Goal: Find specific page/section: Find specific page/section

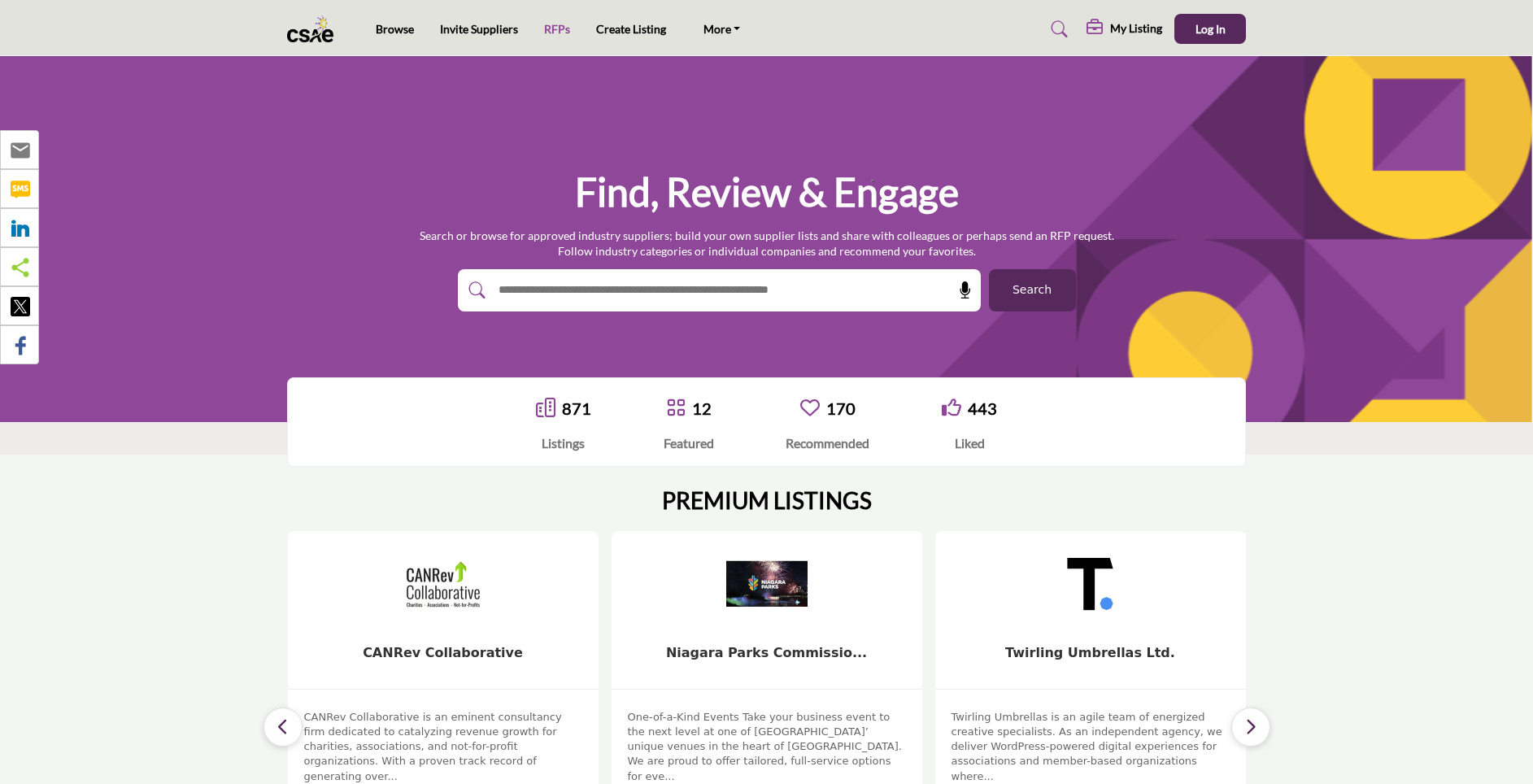
click at [554, 26] on link "RFPs" at bounding box center [557, 28] width 26 height 14
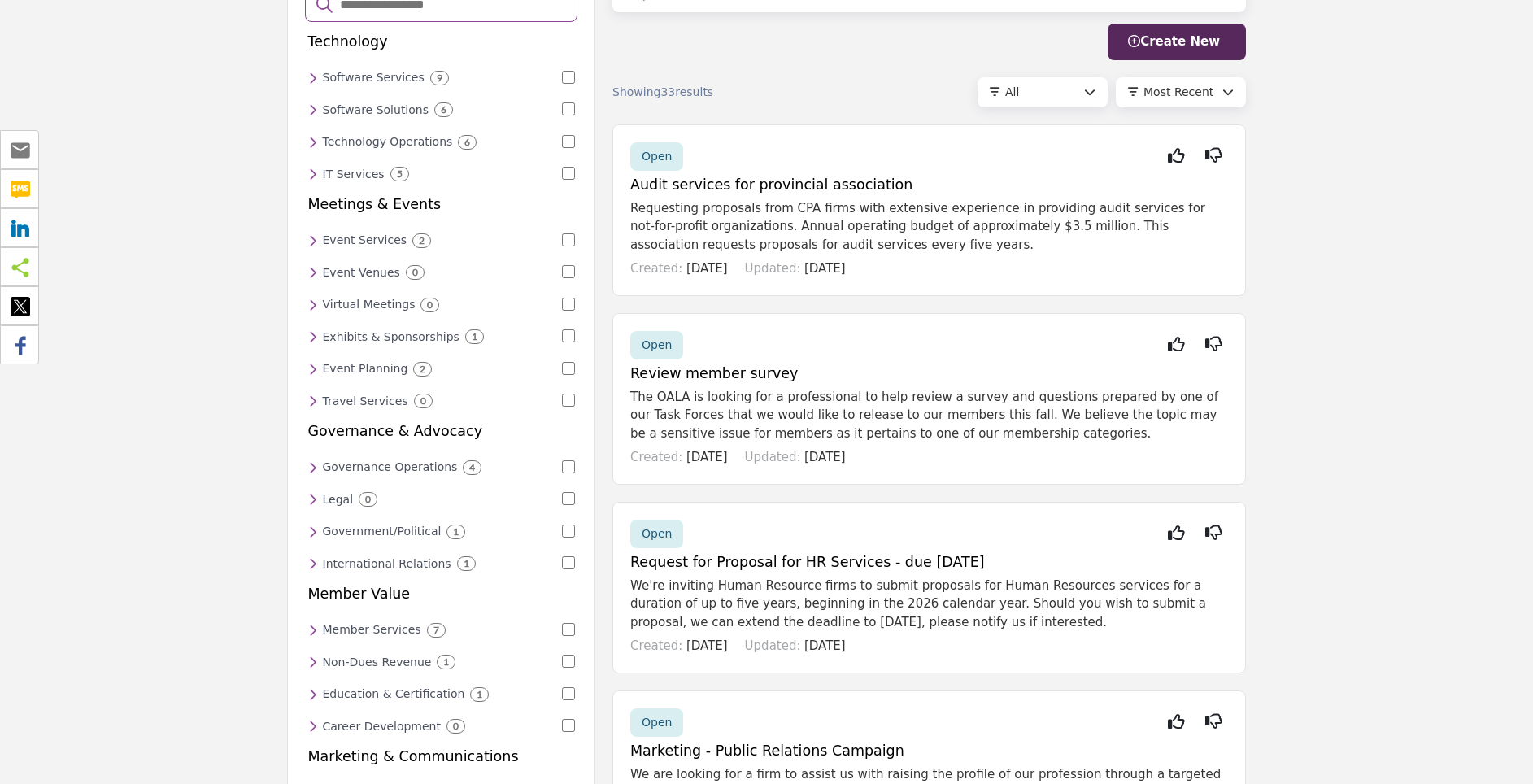
scroll to position [218, 0]
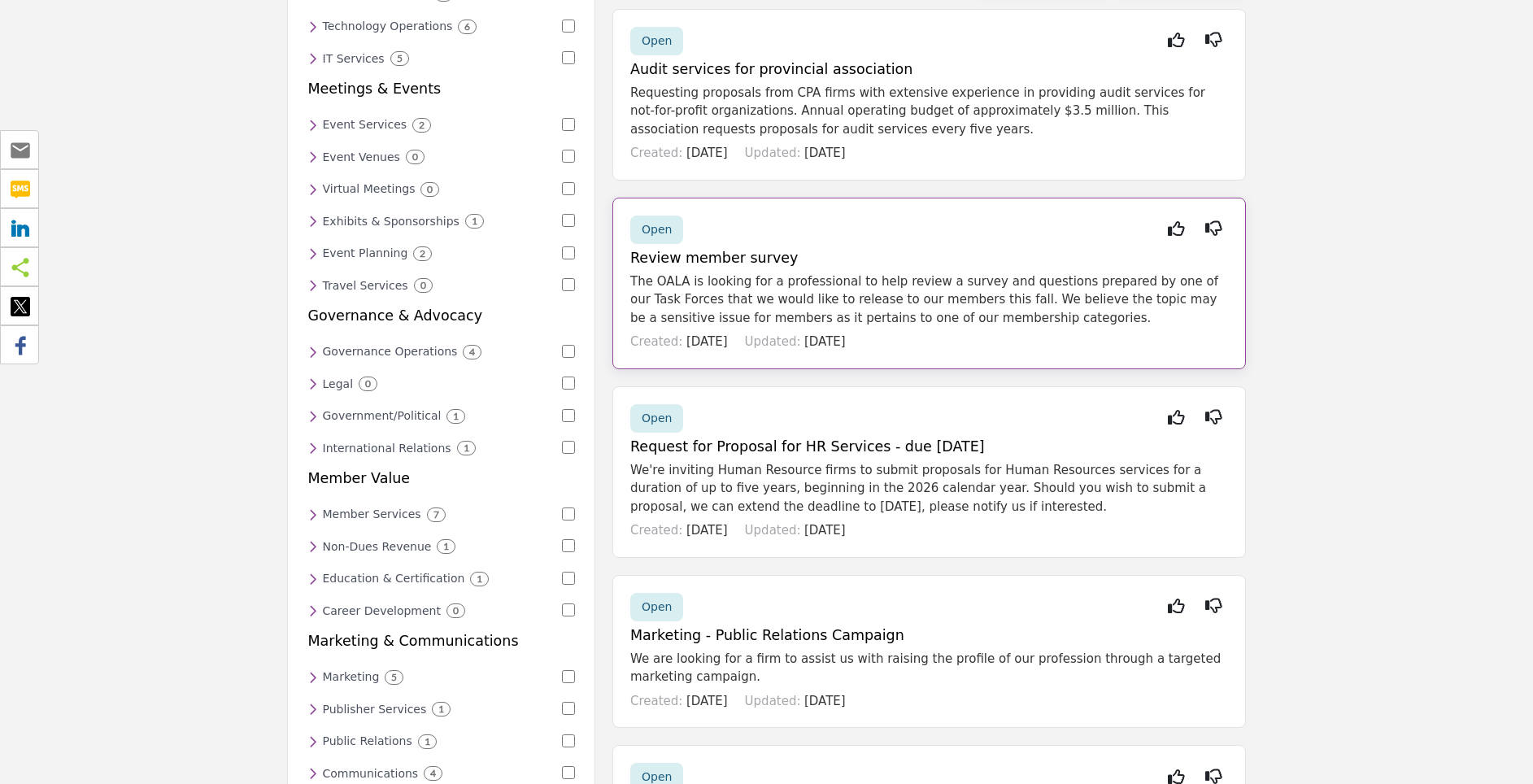
click at [658, 229] on span "Open" at bounding box center [657, 230] width 30 height 13
